Goal: Information Seeking & Learning: Learn about a topic

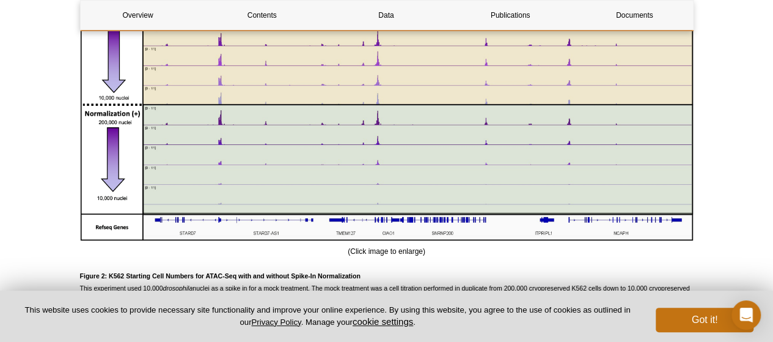
scroll to position [1406, 0]
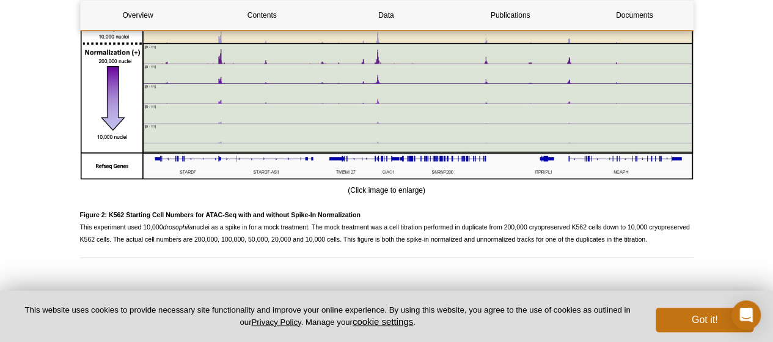
click at [181, 211] on p "Figure 2: K562 Starting Cell Numbers for ATAC-Seq with and without Spike-In Nor…" at bounding box center [387, 226] width 614 height 37
drag, startPoint x: 140, startPoint y: 219, endPoint x: 273, endPoint y: 219, distance: 132.6
click at [267, 219] on span "Figure 2: K562 Starting Cell Numbers for ATAC-Seq with and without Spike-In Nor…" at bounding box center [385, 227] width 610 height 32
click at [353, 219] on span "Figure 2: K562 Starting Cell Numbers for ATAC-Seq with and without Spike-In Nor…" at bounding box center [385, 227] width 610 height 32
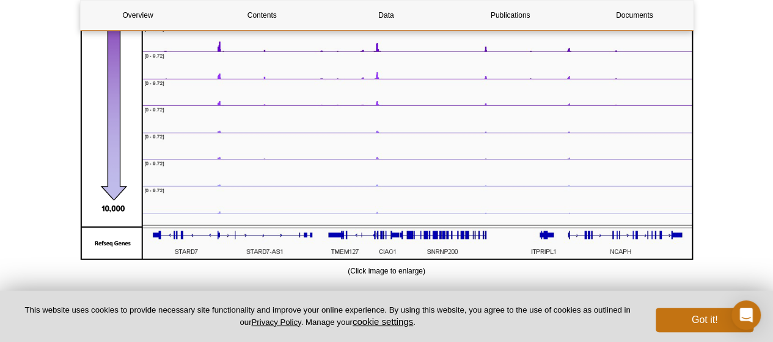
scroll to position [1100, 0]
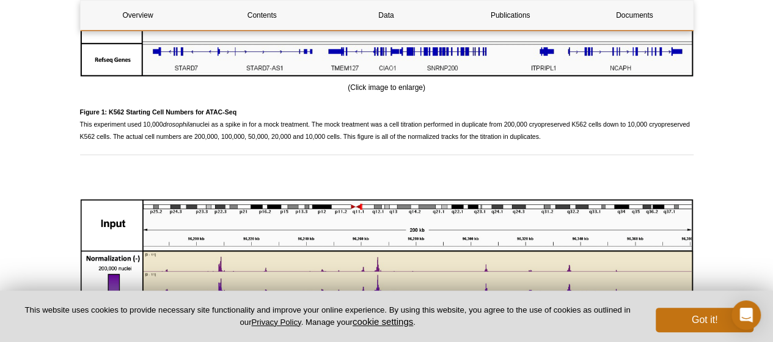
click at [300, 121] on p "Figure 1: K562 Starting Cell Numbers for ATAC-Seq This experiment used 10,000 d…" at bounding box center [387, 123] width 614 height 37
drag, startPoint x: 368, startPoint y: 127, endPoint x: 312, endPoint y: 128, distance: 56.2
click at [314, 128] on span "Figure 1: K562 Starting Cell Numbers for ATAC-Seq This experiment used 10,000 d…" at bounding box center [385, 124] width 610 height 32
click at [425, 105] on p "Figure 1: K562 Starting Cell Numbers for ATAC-Seq This experiment used 10,000 d…" at bounding box center [387, 123] width 614 height 37
drag, startPoint x: 463, startPoint y: 115, endPoint x: 564, endPoint y: 114, distance: 100.8
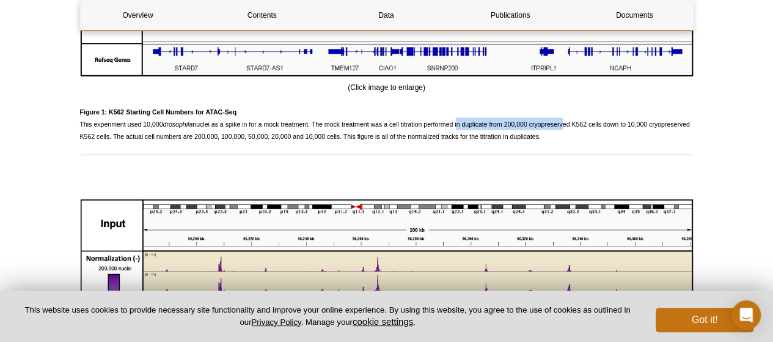
click at [564, 114] on span "Figure 1: K562 Starting Cell Numbers for ATAC-Seq This experiment used 10,000 d…" at bounding box center [385, 124] width 610 height 32
click at [516, 129] on p "Figure 1: K562 Starting Cell Numbers for ATAC-Seq This experiment used 10,000 d…" at bounding box center [387, 123] width 614 height 37
